Goal: Navigation & Orientation: Find specific page/section

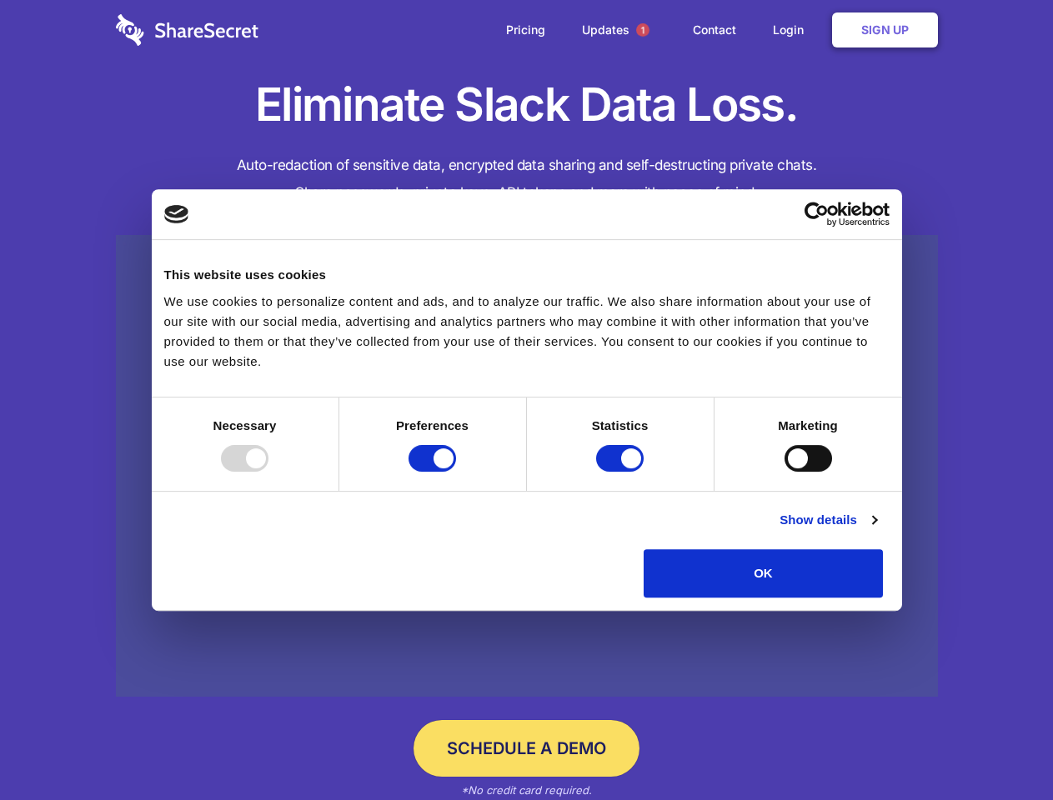
click at [268, 472] on div at bounding box center [245, 458] width 48 height 27
click at [456, 472] on input "Preferences" at bounding box center [433, 458] width 48 height 27
checkbox input "false"
click at [622, 472] on input "Statistics" at bounding box center [620, 458] width 48 height 27
checkbox input "false"
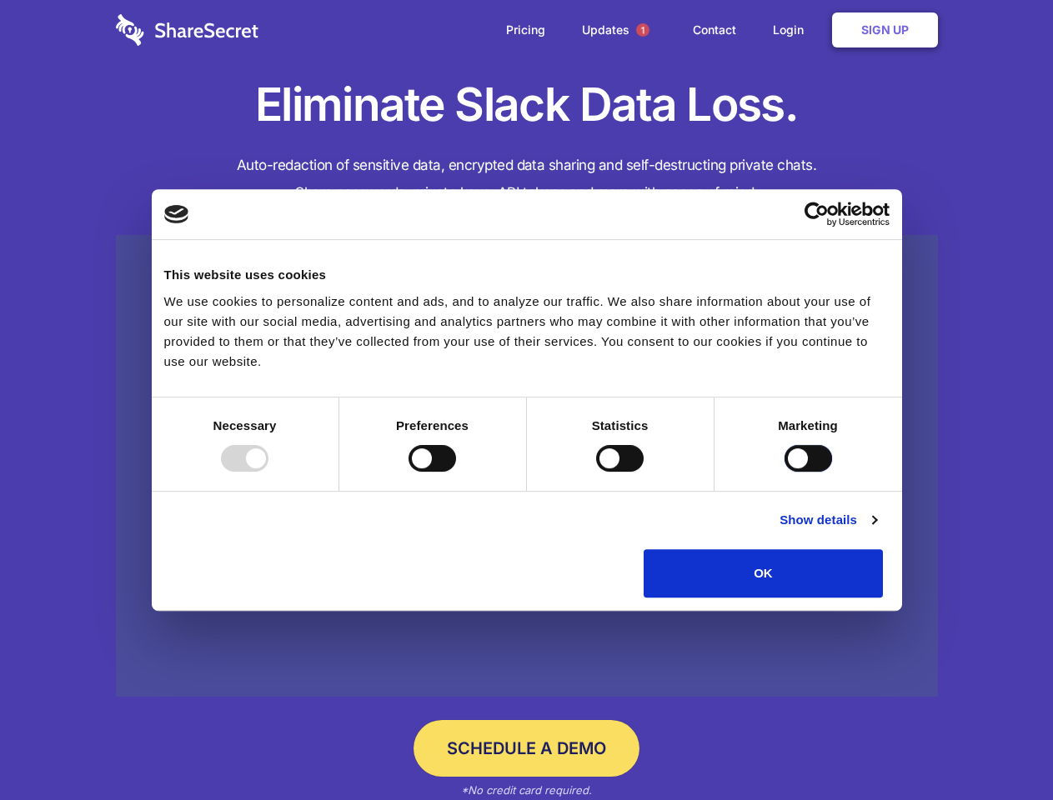
click at [784, 472] on input "Marketing" at bounding box center [808, 458] width 48 height 27
checkbox input "true"
click at [876, 530] on link "Show details" at bounding box center [827, 520] width 97 height 20
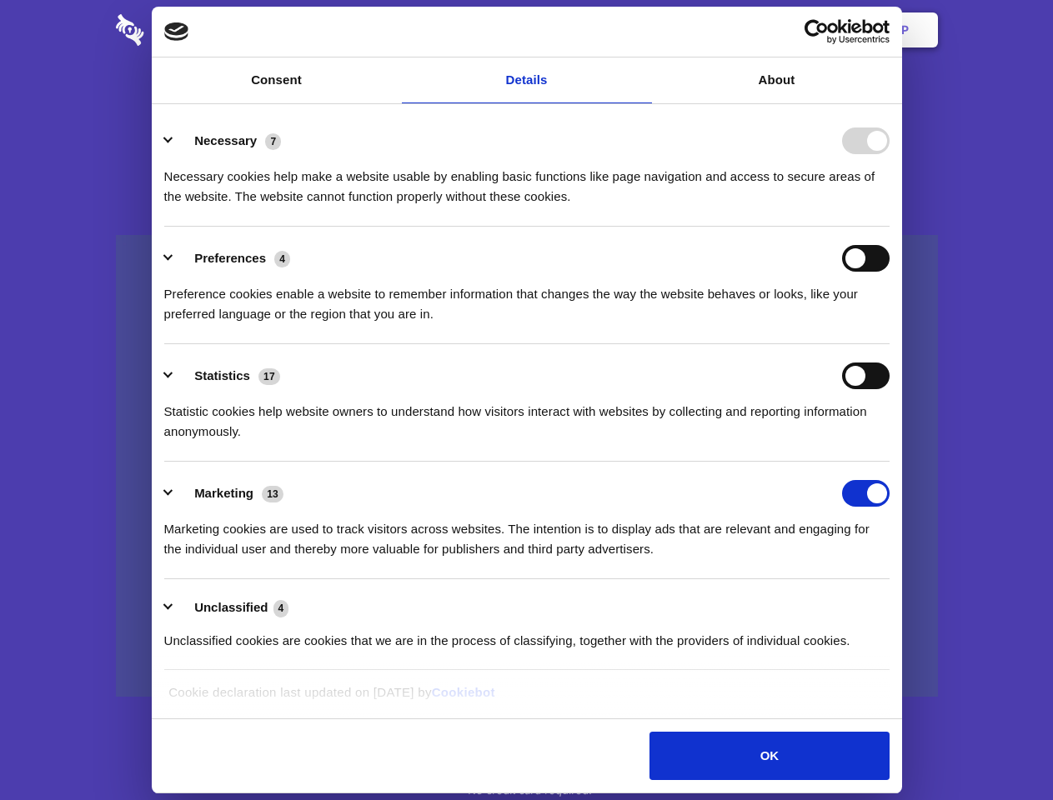
click at [890, 227] on li "Necessary 7 Necessary cookies help make a website usable by enabling basic func…" at bounding box center [526, 168] width 725 height 118
click at [642, 30] on span "1" at bounding box center [642, 29] width 13 height 13
